Goal: Information Seeking & Learning: Learn about a topic

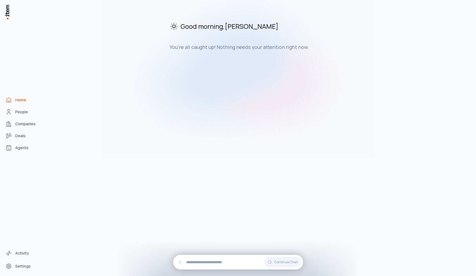
click at [204, 173] on div "Good morning , [PERSON_NAME] You're all caught up! Nothing needs your attention…" at bounding box center [261, 140] width 422 height 272
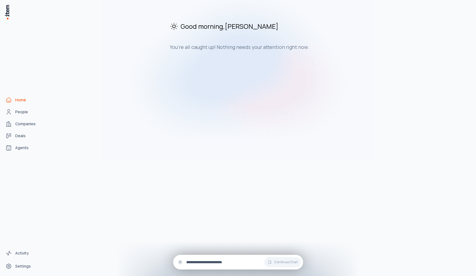
click at [213, 265] on input "text" at bounding box center [242, 262] width 113 height 6
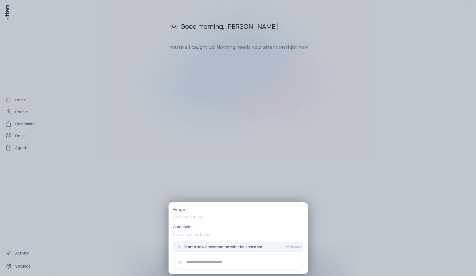
click at [375, 203] on div at bounding box center [238, 138] width 476 height 276
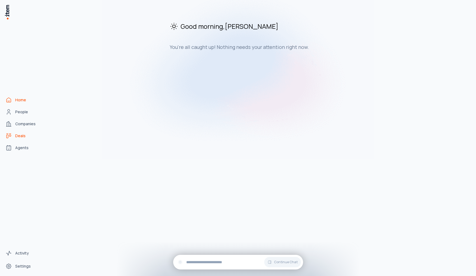
click at [15, 132] on link "Deals" at bounding box center [23, 136] width 41 height 11
click at [25, 137] on span "Deals" at bounding box center [20, 135] width 10 height 5
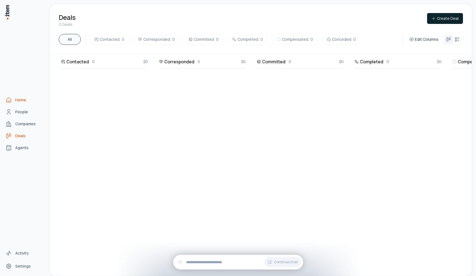
click at [17, 100] on span "Home" at bounding box center [20, 99] width 11 height 5
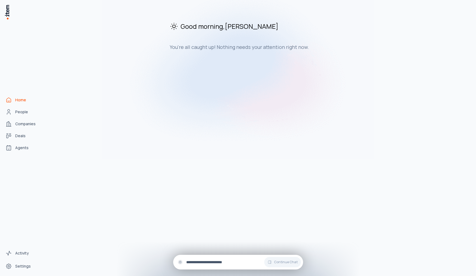
click at [202, 260] on input "text" at bounding box center [242, 262] width 113 height 6
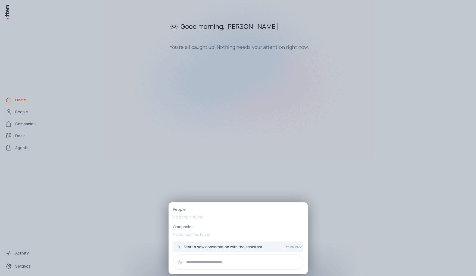
click at [202, 259] on input "text" at bounding box center [242, 262] width 113 height 6
click at [223, 265] on input "text" at bounding box center [242, 262] width 113 height 6
click at [205, 262] on input "text" at bounding box center [242, 262] width 113 height 6
click at [216, 260] on input "text" at bounding box center [242, 262] width 113 height 6
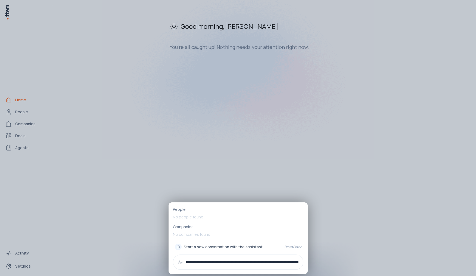
scroll to position [0, 96]
type input "**********"
click at [270, 247] on div "Start a new conversation with the assistant" at bounding box center [227, 247] width 105 height 7
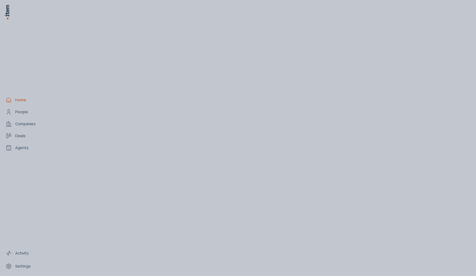
scroll to position [0, 0]
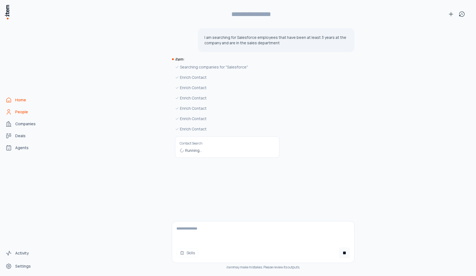
click at [19, 112] on span "People" at bounding box center [21, 111] width 13 height 5
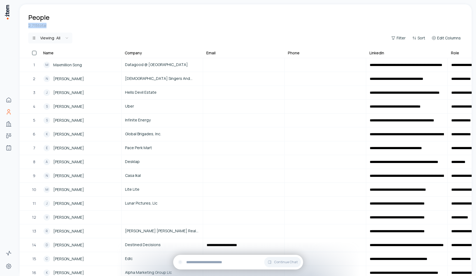
drag, startPoint x: 34, startPoint y: 27, endPoint x: 47, endPoint y: 27, distance: 12.5
click at [45, 27] on div "2,715 total Viewing: All Filter Sort Edit Columns" at bounding box center [246, 36] width 452 height 27
click at [61, 23] on div "2,715 total" at bounding box center [245, 25] width 435 height 5
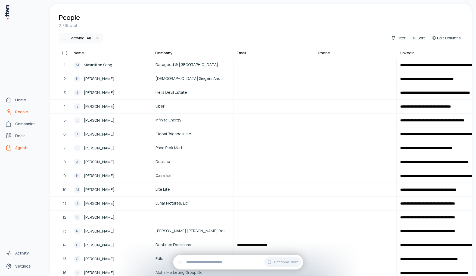
click at [18, 148] on span "Agents" at bounding box center [21, 147] width 13 height 5
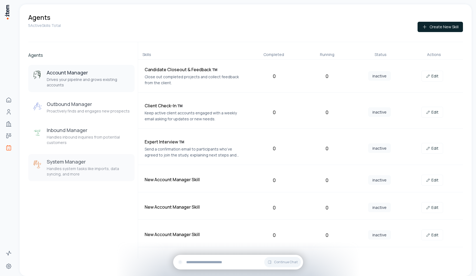
click at [75, 171] on p "Handles system tasks like imports, data syncing, and more" at bounding box center [88, 171] width 83 height 11
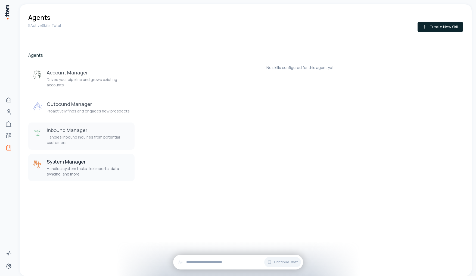
click at [75, 125] on button "Inbound Manager Handles inbound inquiries from potential customers" at bounding box center [81, 136] width 106 height 27
click at [72, 113] on p "Proactively finds and engages new prospects" at bounding box center [88, 110] width 83 height 5
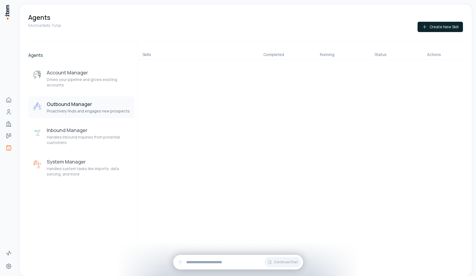
click at [71, 101] on h3 "Outbound Manager" at bounding box center [88, 104] width 83 height 7
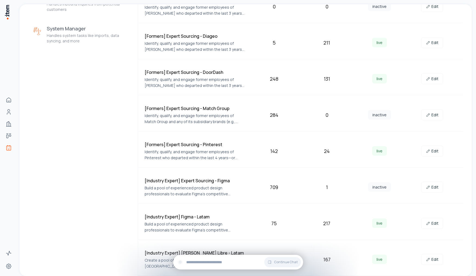
scroll to position [71, 0]
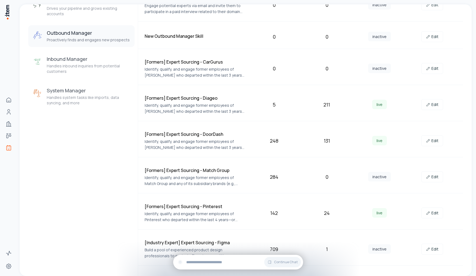
click at [146, 109] on p "Identify, qualify, and engage former employees of [PERSON_NAME] who departed wi…" at bounding box center [195, 108] width 101 height 12
click at [170, 97] on h4 "[Formers] Expert Sourcing - Diageo" at bounding box center [195, 98] width 101 height 7
click at [200, 97] on h4 "[Formers] Expert Sourcing - Diageo" at bounding box center [195, 98] width 101 height 7
drag, startPoint x: 178, startPoint y: 98, endPoint x: 230, endPoint y: 102, distance: 52.3
click at [231, 102] on div "[Formers] Expert Sourcing - Diageo Identify, qualify, and engage former employe…" at bounding box center [195, 105] width 101 height 20
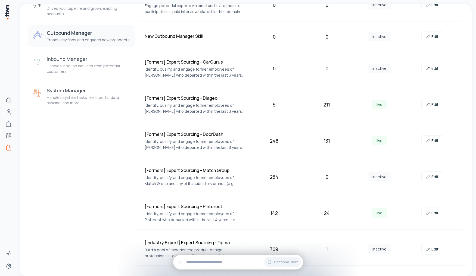
click at [219, 99] on h4 "[Formers] Expert Sourcing - Diageo" at bounding box center [195, 98] width 101 height 7
click at [432, 107] on link "Edit" at bounding box center [432, 104] width 22 height 11
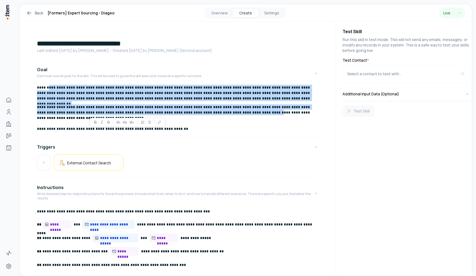
drag, startPoint x: 47, startPoint y: 87, endPoint x: 208, endPoint y: 111, distance: 162.5
click at [208, 111] on div "**********" at bounding box center [177, 110] width 281 height 50
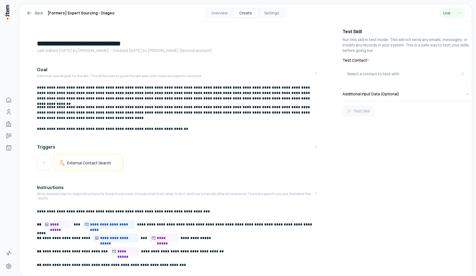
click at [209, 115] on p "**********" at bounding box center [177, 117] width 281 height 27
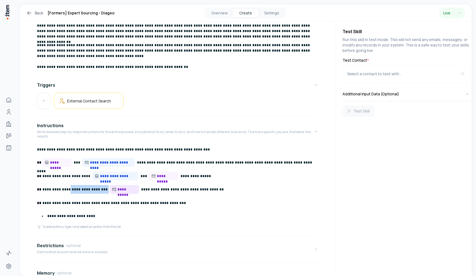
drag, startPoint x: 96, startPoint y: 193, endPoint x: 101, endPoint y: 194, distance: 5.3
click at [101, 194] on p "**********" at bounding box center [177, 189] width 281 height 9
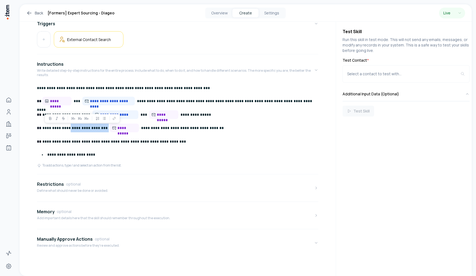
scroll to position [61, 0]
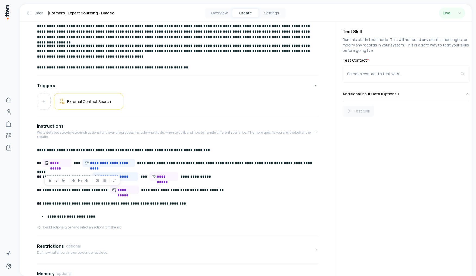
click at [224, 176] on p "**********" at bounding box center [177, 176] width 281 height 9
drag, startPoint x: 160, startPoint y: 165, endPoint x: 163, endPoint y: 164, distance: 3.4
click at [160, 164] on p "**********" at bounding box center [177, 163] width 281 height 9
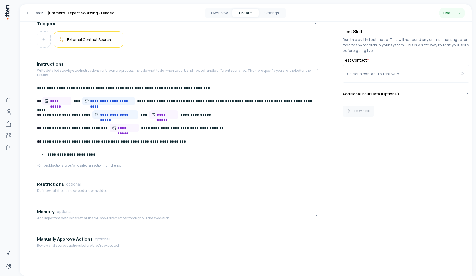
scroll to position [0, 0]
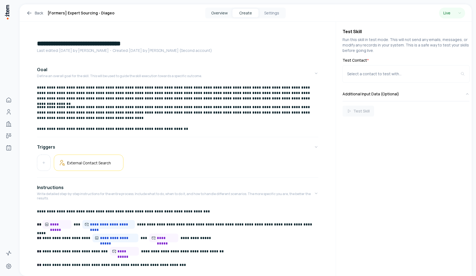
click at [218, 15] on button "Overview" at bounding box center [219, 13] width 26 height 9
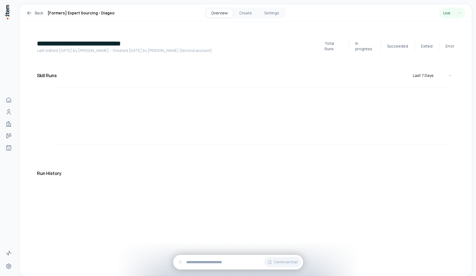
click at [220, 12] on button "Overview" at bounding box center [219, 13] width 26 height 9
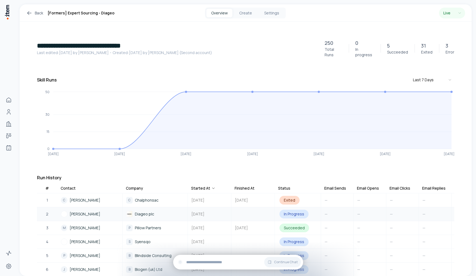
scroll to position [93, 0]
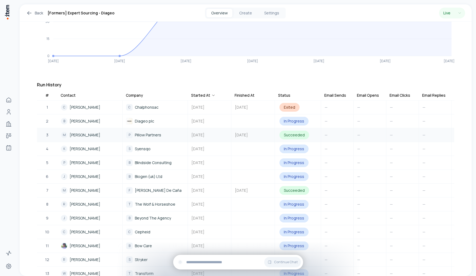
click at [77, 132] on span "[PERSON_NAME]" at bounding box center [85, 135] width 31 height 6
click at [92, 132] on span "[PERSON_NAME]" at bounding box center [85, 135] width 31 height 6
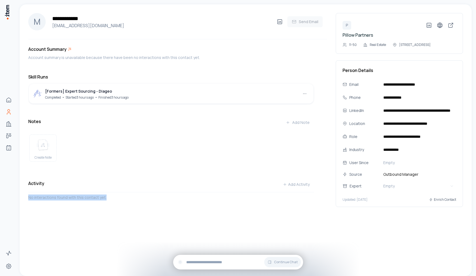
drag, startPoint x: 24, startPoint y: 179, endPoint x: 136, endPoint y: 203, distance: 115.1
click at [138, 203] on div "**********" at bounding box center [246, 116] width 452 height 225
drag, startPoint x: 136, startPoint y: 202, endPoint x: 131, endPoint y: 207, distance: 6.9
click at [135, 202] on div "No interactions found with this contact yet." at bounding box center [171, 203] width 286 height 17
drag, startPoint x: 64, startPoint y: 208, endPoint x: 132, endPoint y: 204, distance: 68.3
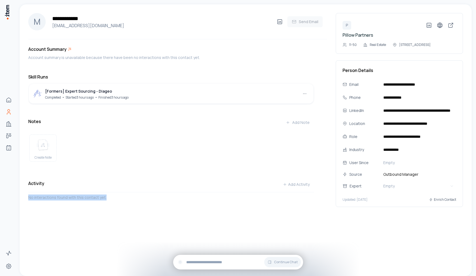
click at [132, 204] on div "Activity Add Activity No interactions found with this contact yet." at bounding box center [171, 195] width 286 height 32
click at [133, 204] on div "No interactions found with this contact yet." at bounding box center [171, 203] width 286 height 17
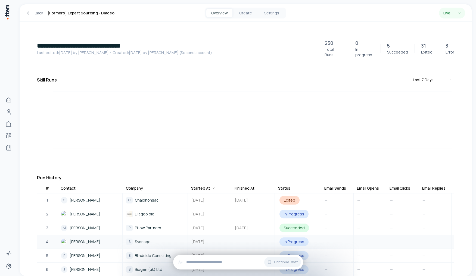
scroll to position [93, 0]
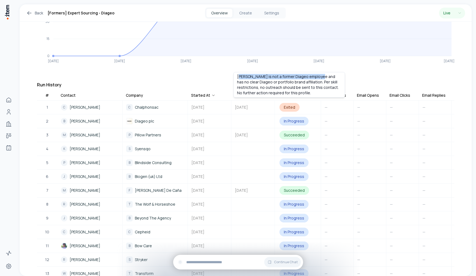
drag, startPoint x: 241, startPoint y: 78, endPoint x: 314, endPoint y: 75, distance: 73.7
click at [314, 75] on p "[PERSON_NAME] is not a former Diageo employee and has no clear Diageo or portfo…" at bounding box center [289, 85] width 104 height 22
click at [321, 77] on p "[PERSON_NAME] is not a former Diageo employee and has no clear Diageo or portfo…" at bounding box center [289, 85] width 104 height 22
drag, startPoint x: 266, startPoint y: 77, endPoint x: 315, endPoint y: 76, distance: 49.5
click at [315, 76] on p "[PERSON_NAME] is not a former Diageo employee and has no clear Diageo or portfo…" at bounding box center [289, 85] width 104 height 22
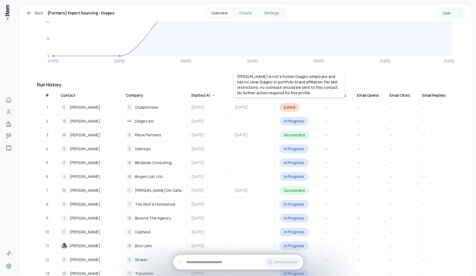
click at [316, 81] on p "[PERSON_NAME] is not a former Diageo employee and has no clear Diageo or portfo…" at bounding box center [289, 85] width 104 height 22
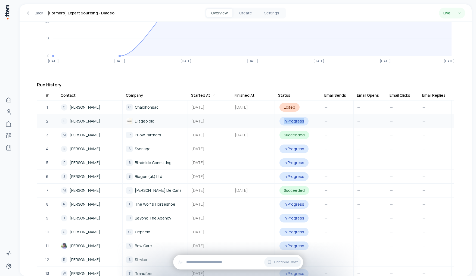
drag, startPoint x: 285, startPoint y: 116, endPoint x: 303, endPoint y: 119, distance: 18.6
click at [303, 119] on td "In Progress" at bounding box center [298, 121] width 46 height 14
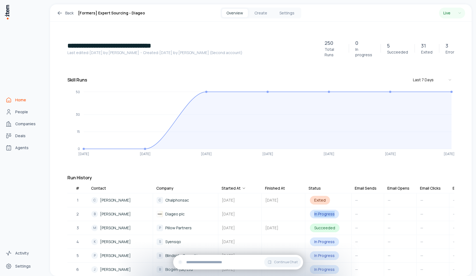
click at [19, 100] on span "Home" at bounding box center [20, 99] width 11 height 5
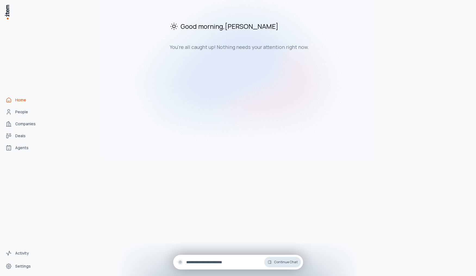
click at [276, 262] on span "Continue Chat" at bounding box center [286, 262] width 24 height 4
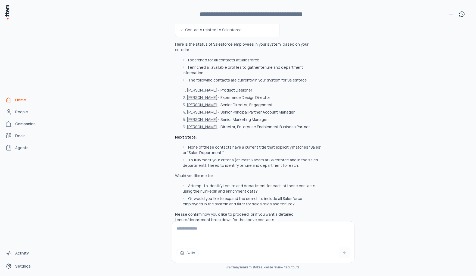
scroll to position [136, 0]
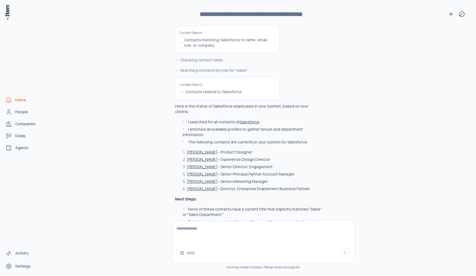
click at [187, 253] on span "Skills" at bounding box center [191, 252] width 9 height 5
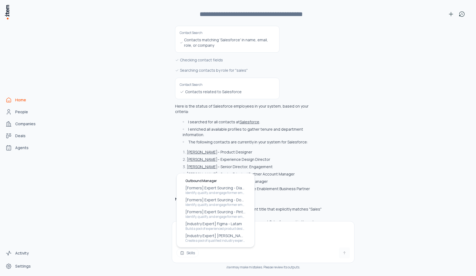
click at [340, 136] on div "Searching companies for "Salesforce" Enrich Contact Enrich Contact Enrich Conta…" at bounding box center [263, 106] width 183 height 357
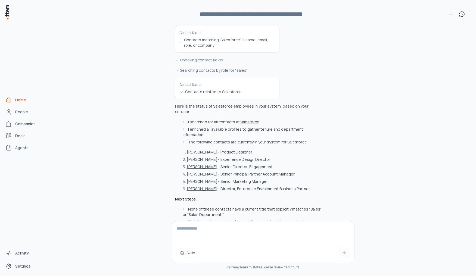
click at [246, 193] on div "Here is the status of Salesforce employees in your system, based on your criter…" at bounding box center [248, 194] width 147 height 181
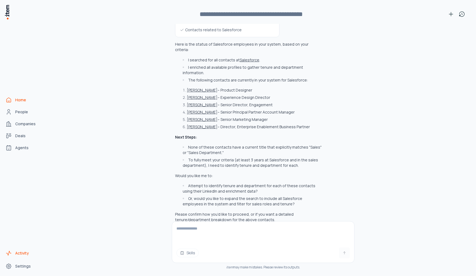
click at [18, 253] on span "Activity" at bounding box center [22, 253] width 14 height 5
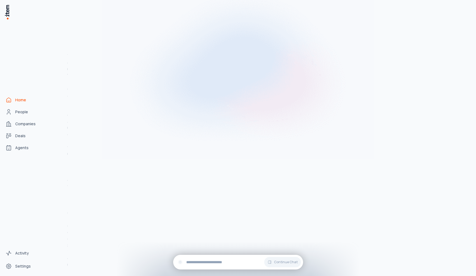
scroll to position [386, 0]
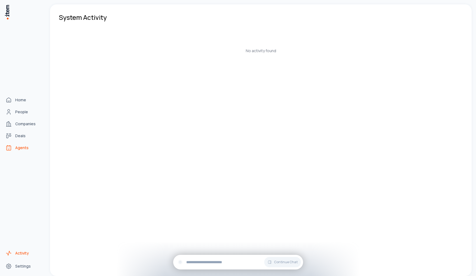
click at [20, 148] on span "Agents" at bounding box center [21, 147] width 13 height 5
